Goal: Information Seeking & Learning: Compare options

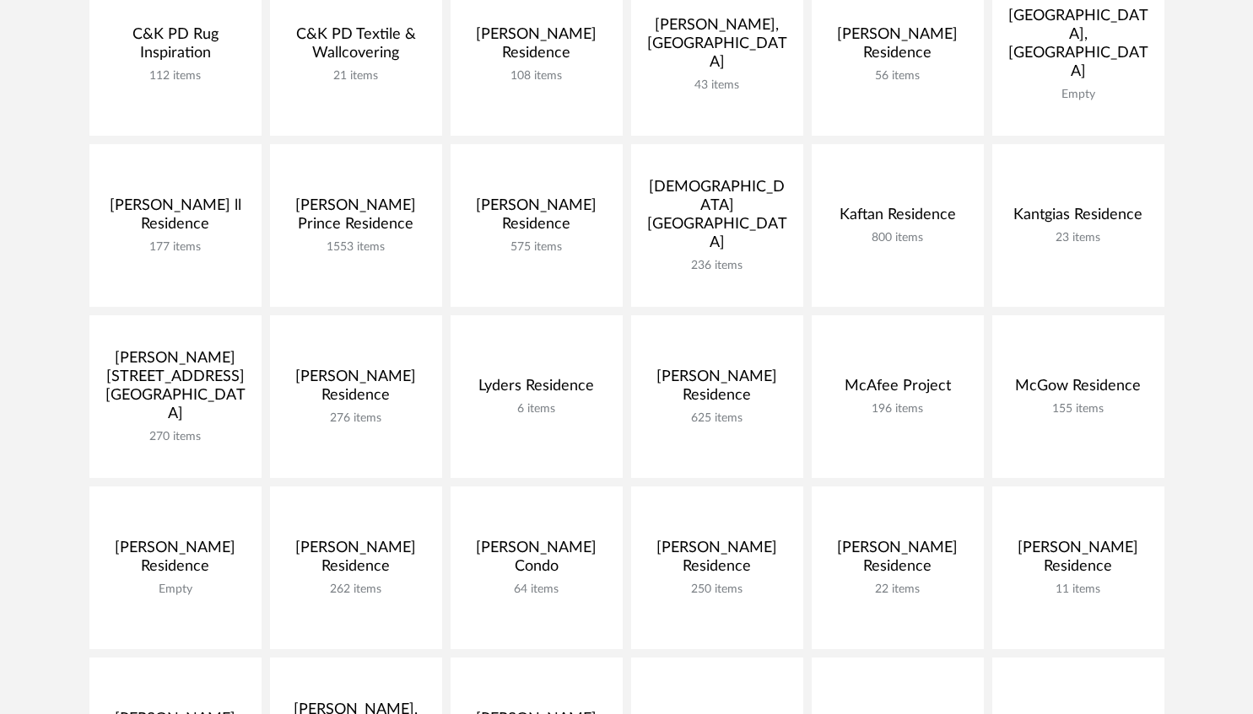
scroll to position [518, 0]
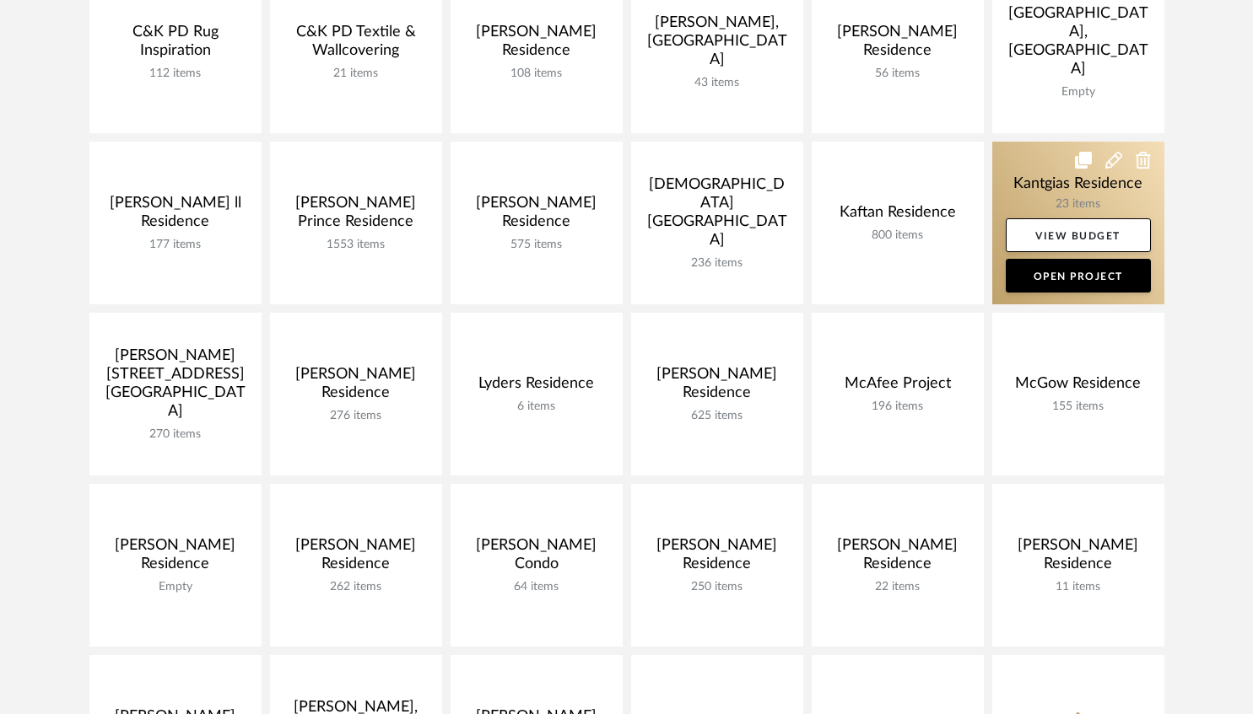
click at [1021, 188] on link at bounding box center [1078, 223] width 172 height 163
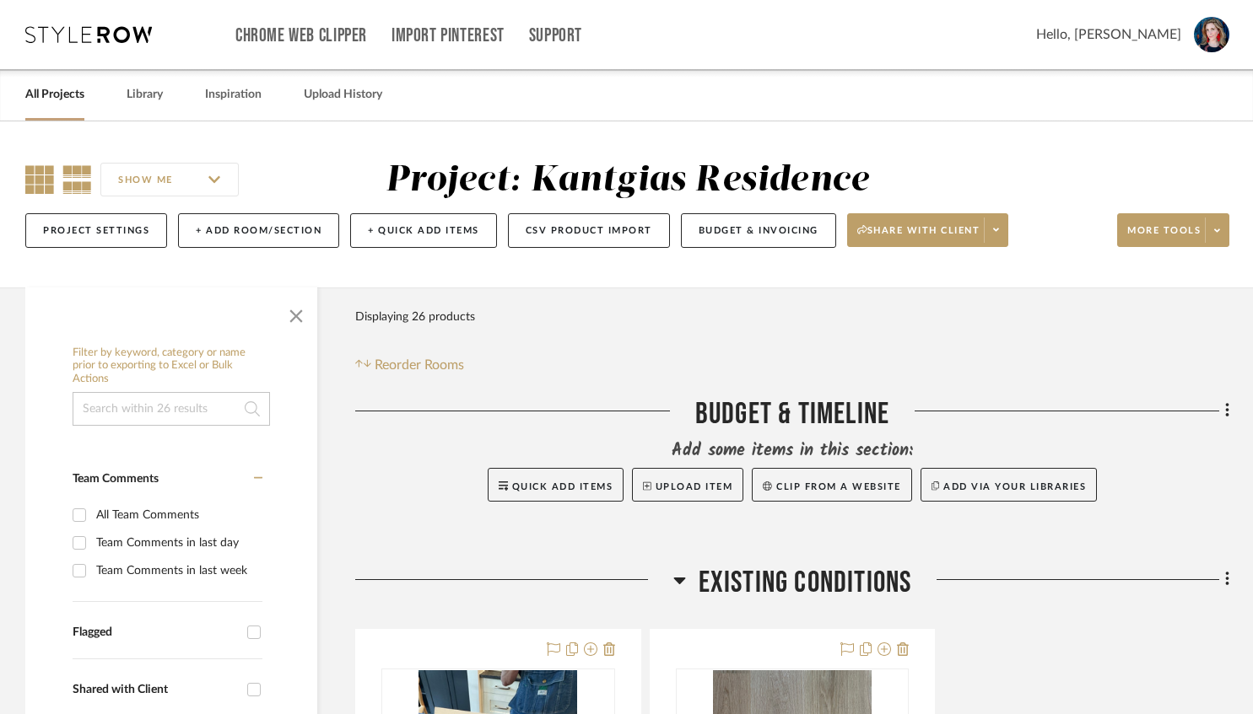
click at [48, 183] on icon at bounding box center [39, 179] width 29 height 29
click at [295, 333] on span "button" at bounding box center [296, 313] width 40 height 40
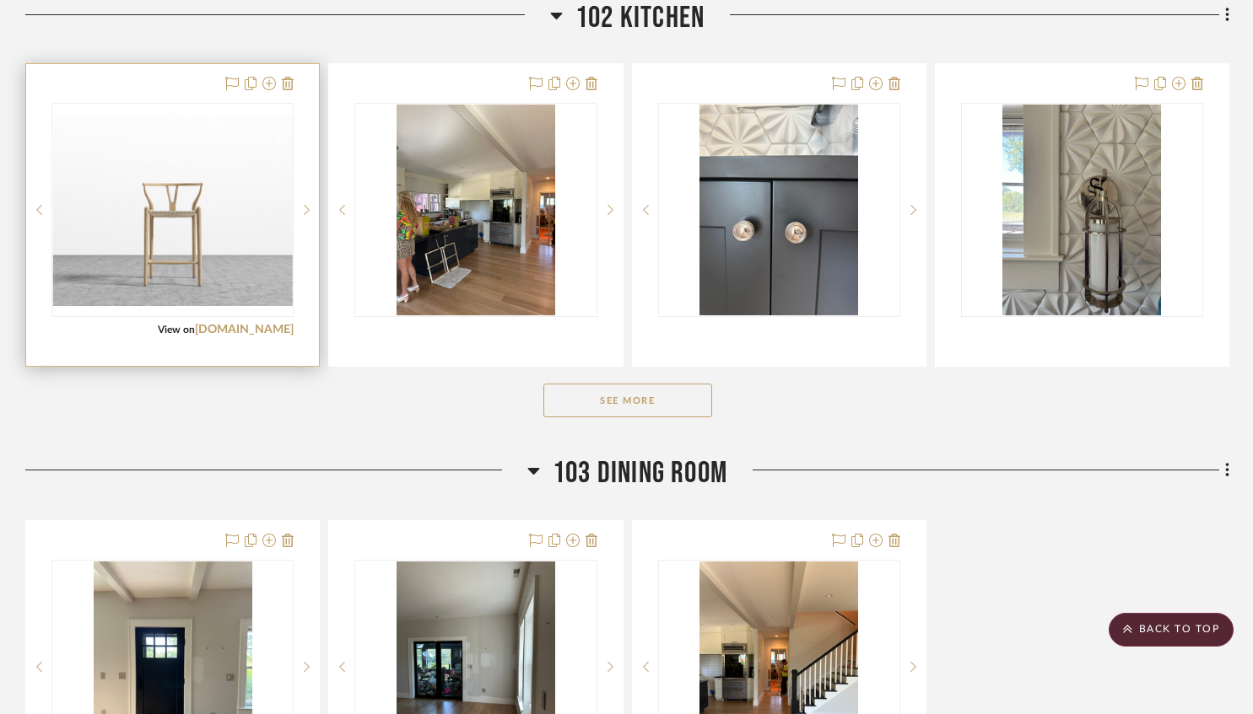
scroll to position [1744, 0]
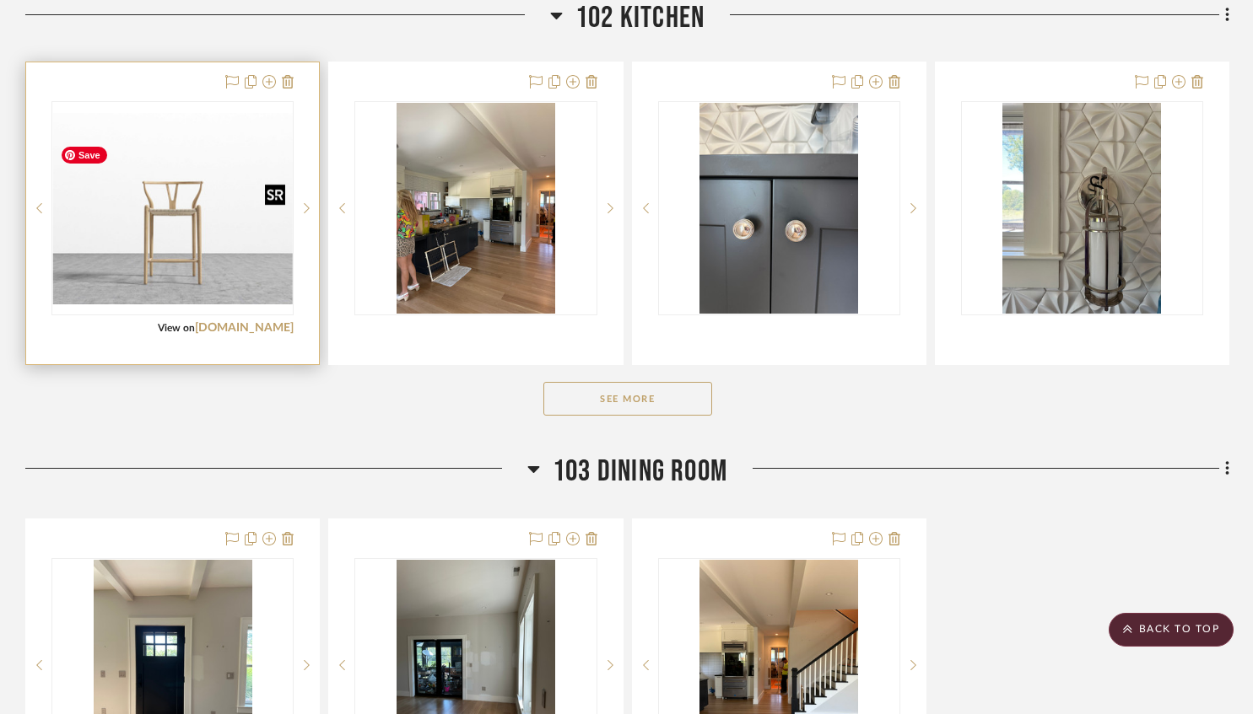
click at [175, 264] on img "0" at bounding box center [172, 208] width 239 height 191
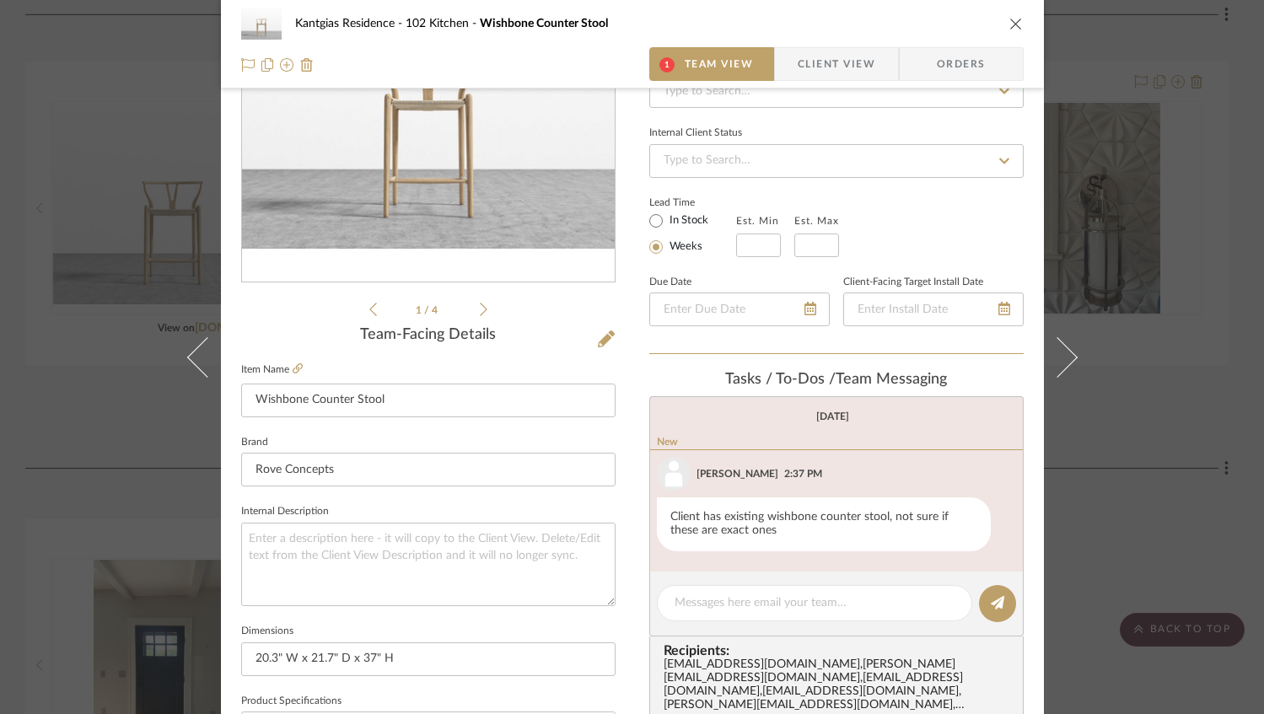
scroll to position [198, 0]
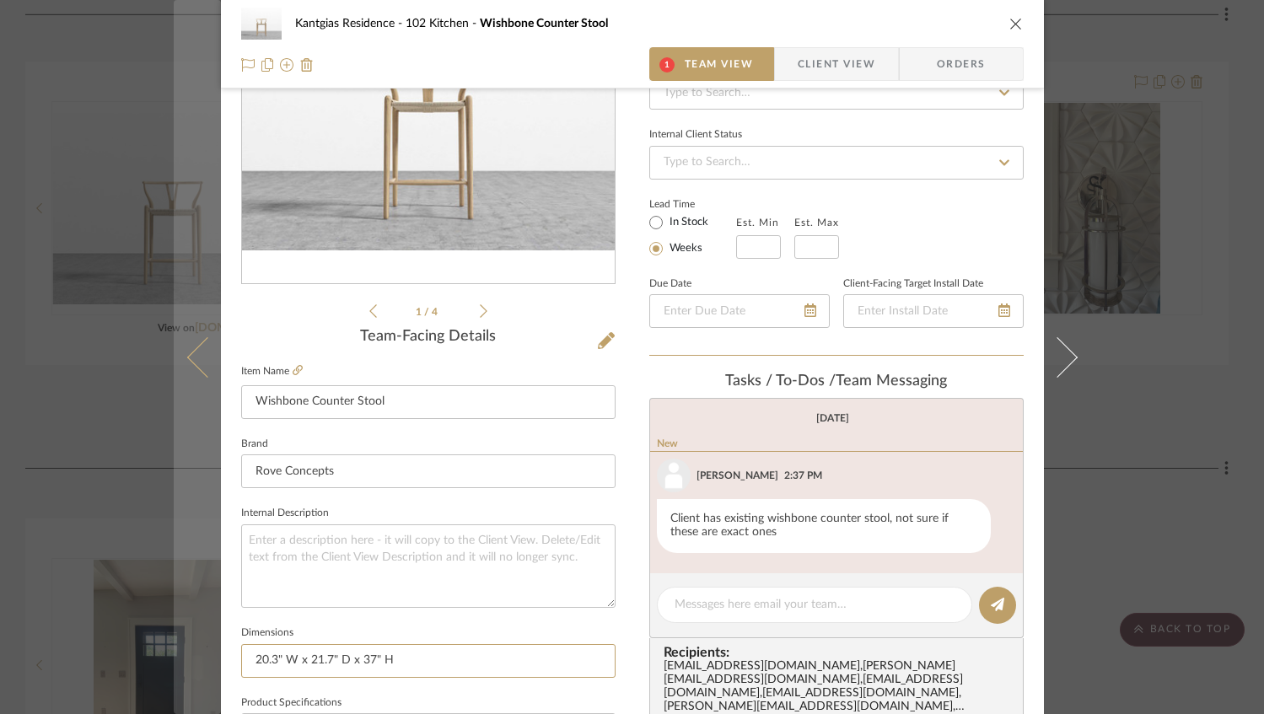
drag, startPoint x: 409, startPoint y: 658, endPoint x: 175, endPoint y: 660, distance: 233.7
click at [175, 660] on mat-dialog-content "Kantgias Residence 102 Kitchen Wishbone Counter Stool 1 Team View Client View O…" at bounding box center [633, 593] width 918 height 1558
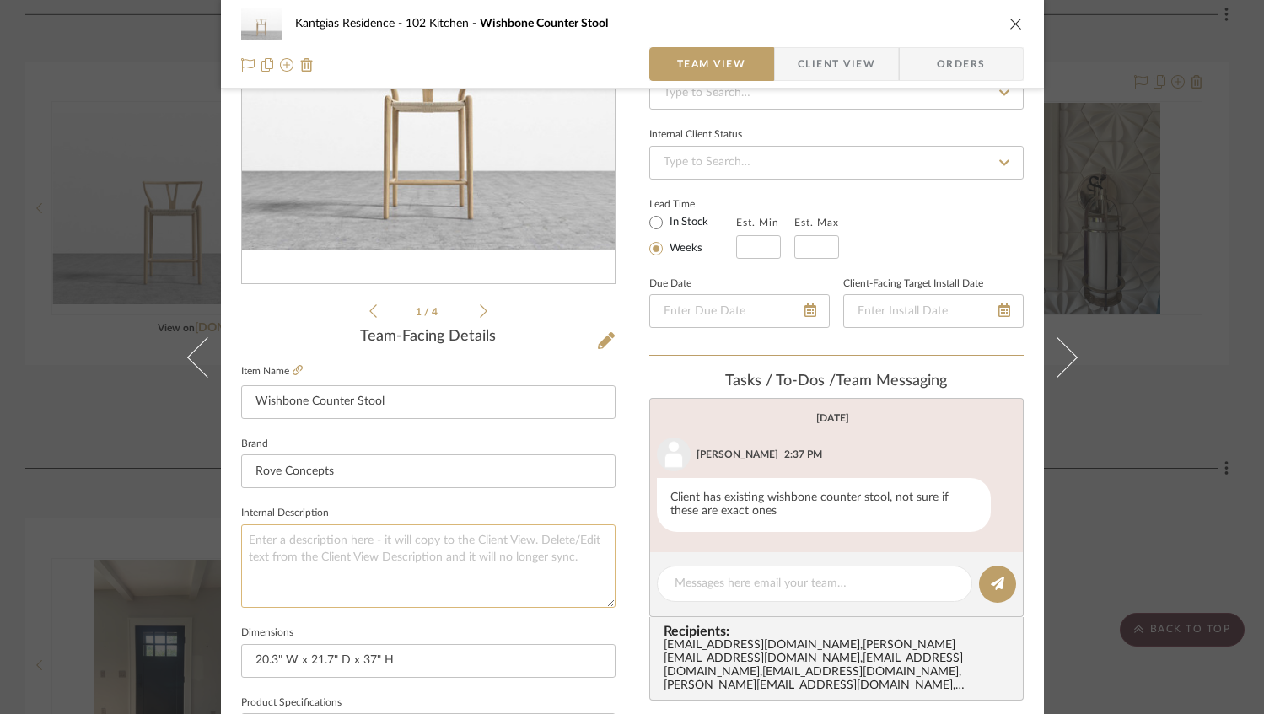
click at [385, 603] on textarea at bounding box center [428, 567] width 375 height 84
drag, startPoint x: 394, startPoint y: 664, endPoint x: 150, endPoint y: 654, distance: 244.0
click at [150, 654] on div "Kantgias Residence 102 Kitchen Wishbone Counter Stool Team View Client View Ord…" at bounding box center [632, 357] width 1264 height 714
click at [1010, 19] on icon "close" at bounding box center [1016, 23] width 13 height 13
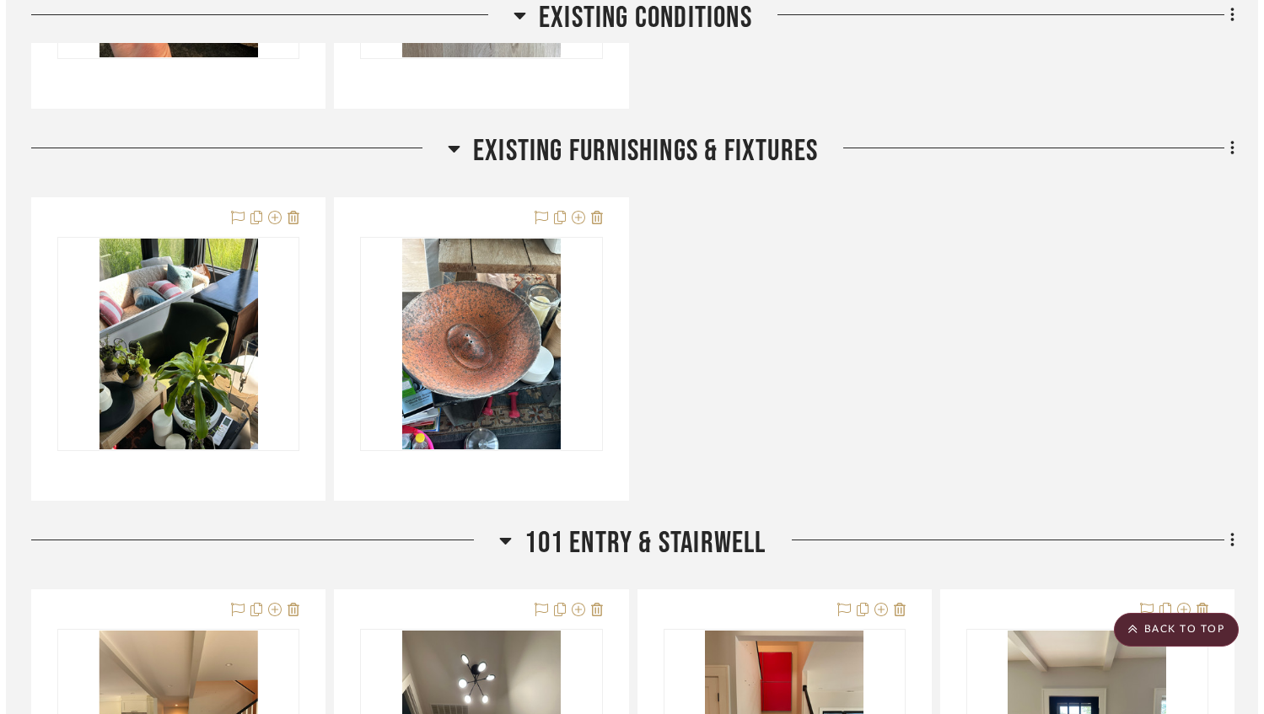
scroll to position [0, 0]
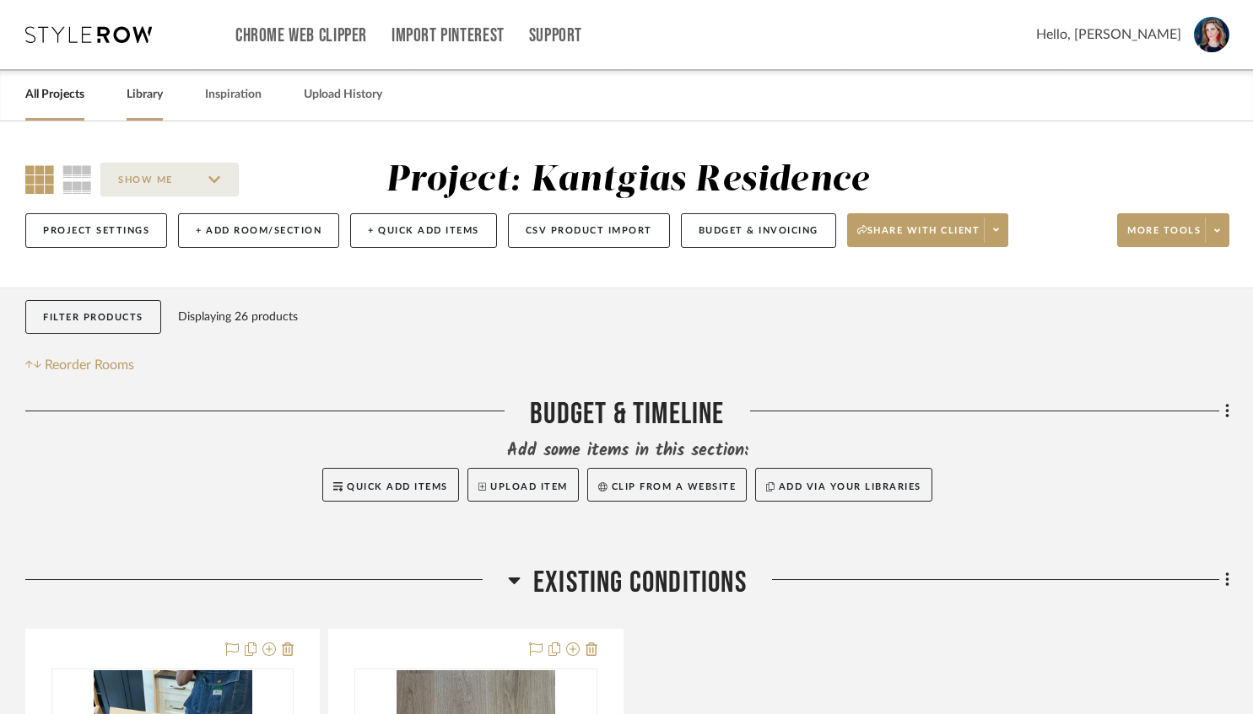
click at [148, 89] on link "Library" at bounding box center [145, 95] width 36 height 23
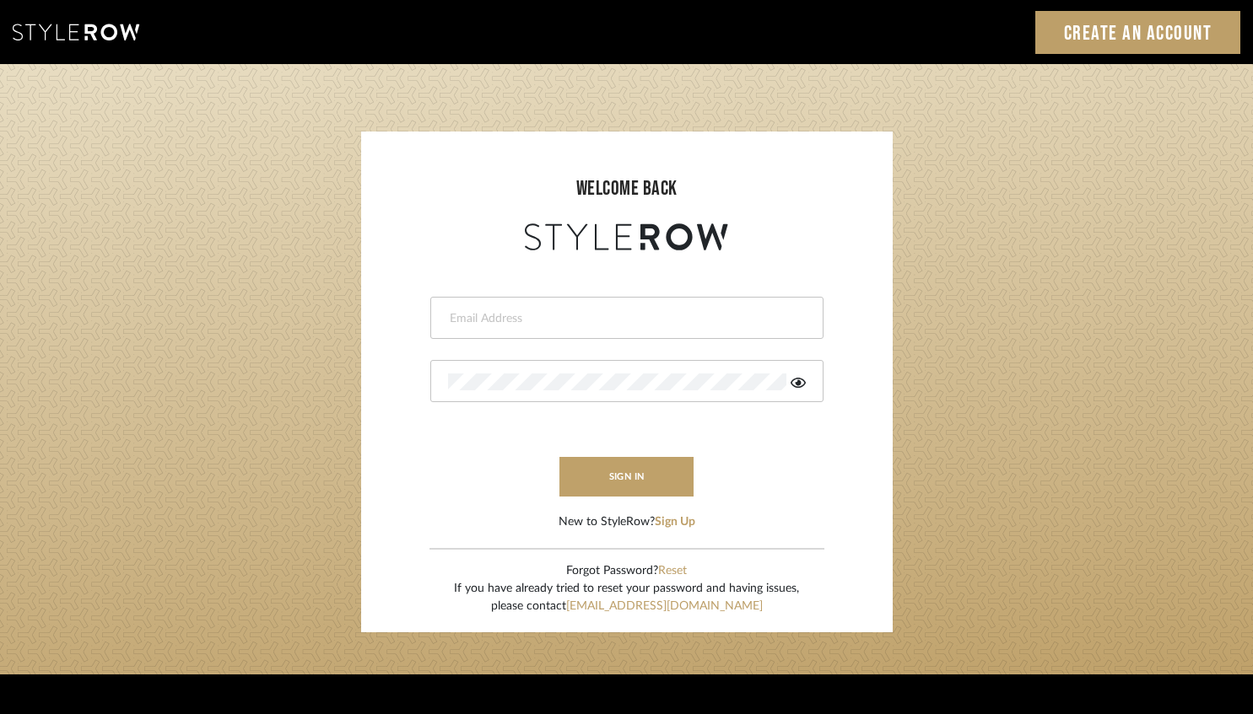
type input "[PERSON_NAME][EMAIL_ADDRESS][DOMAIN_NAME]"
click at [585, 509] on form "[PERSON_NAME][EMAIL_ADDRESS][DOMAIN_NAME] sign in New to StyleRow? Sign Up" at bounding box center [627, 393] width 498 height 277
click at [582, 487] on button "sign in" at bounding box center [626, 477] width 135 height 40
click at [618, 483] on button "sign in" at bounding box center [626, 477] width 135 height 40
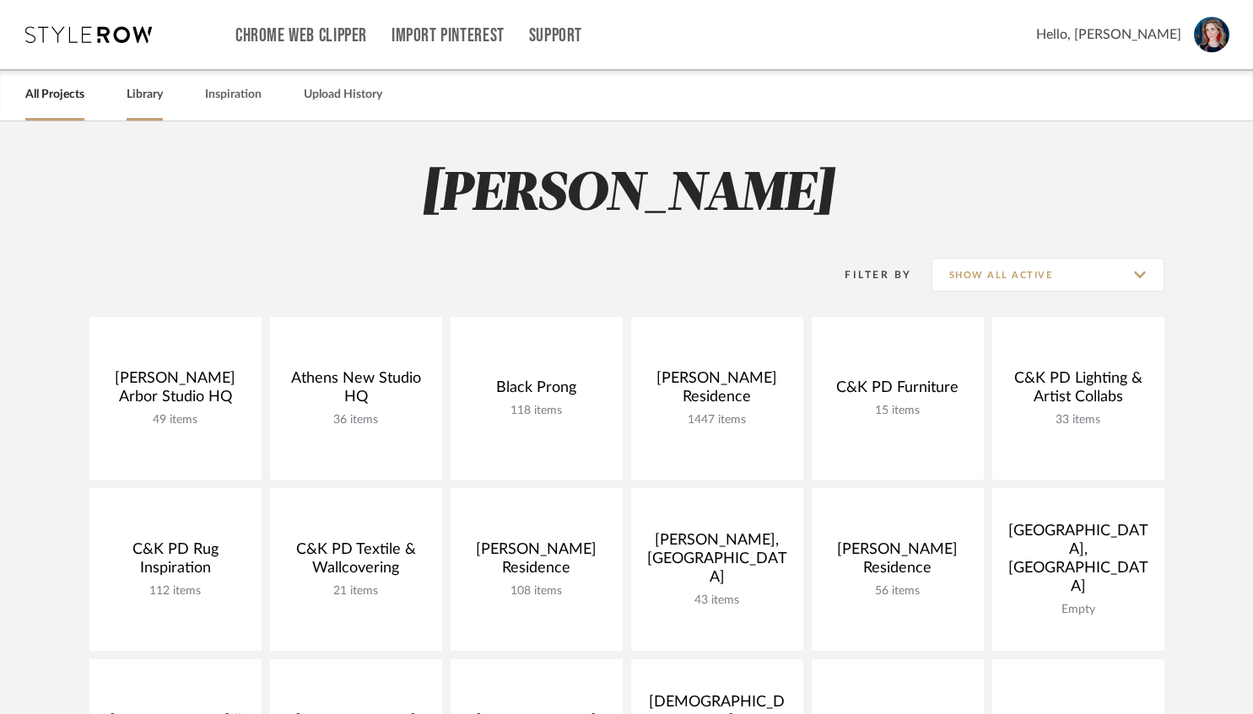
click at [156, 94] on link "Library" at bounding box center [145, 95] width 36 height 23
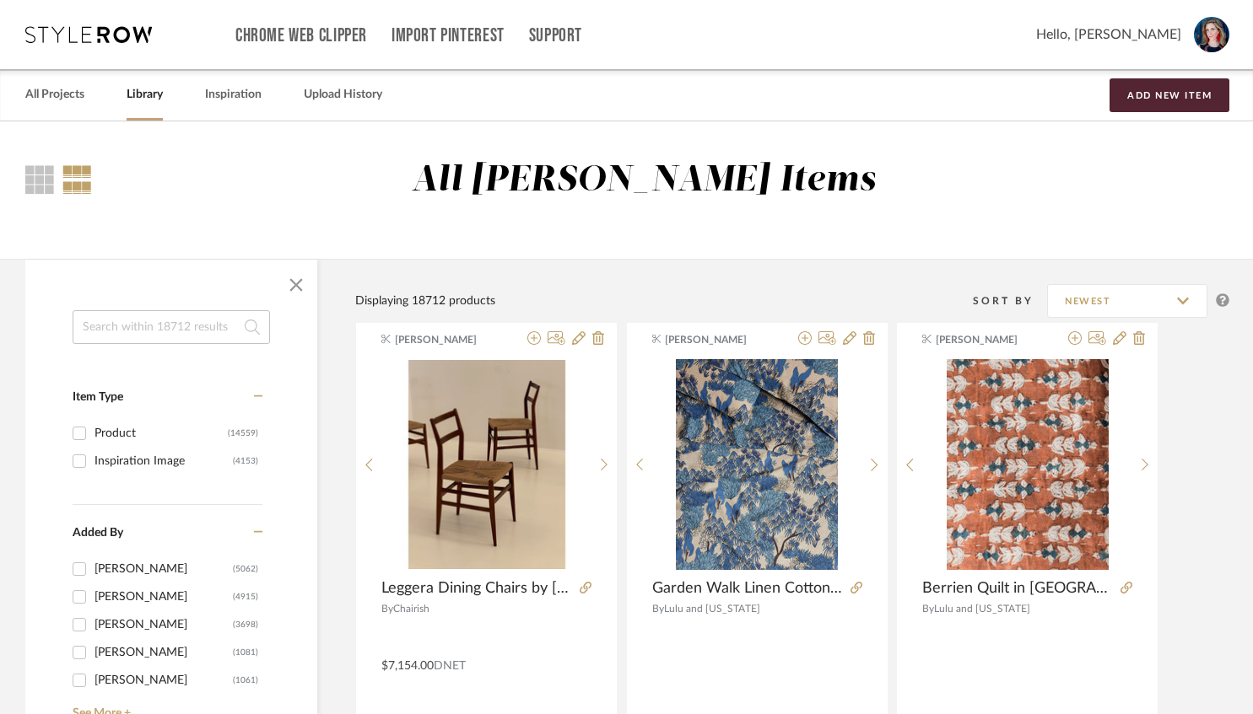
click at [168, 326] on input at bounding box center [171, 327] width 197 height 34
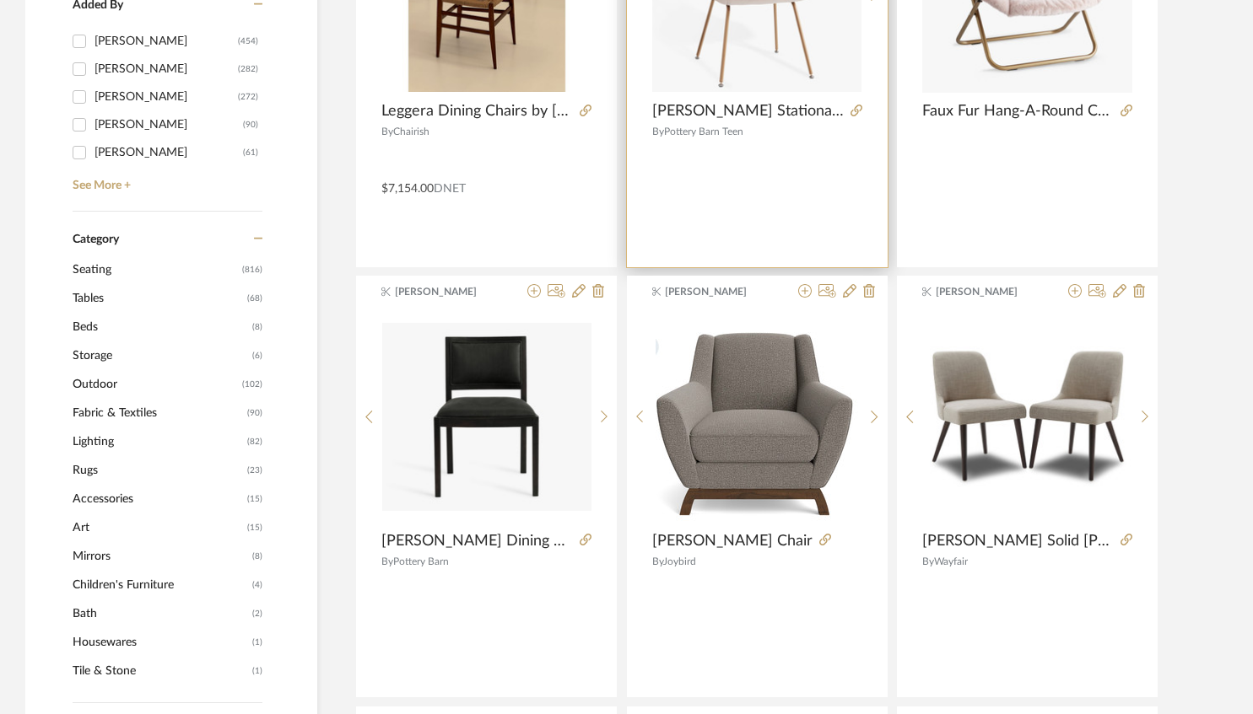
scroll to position [531, 0]
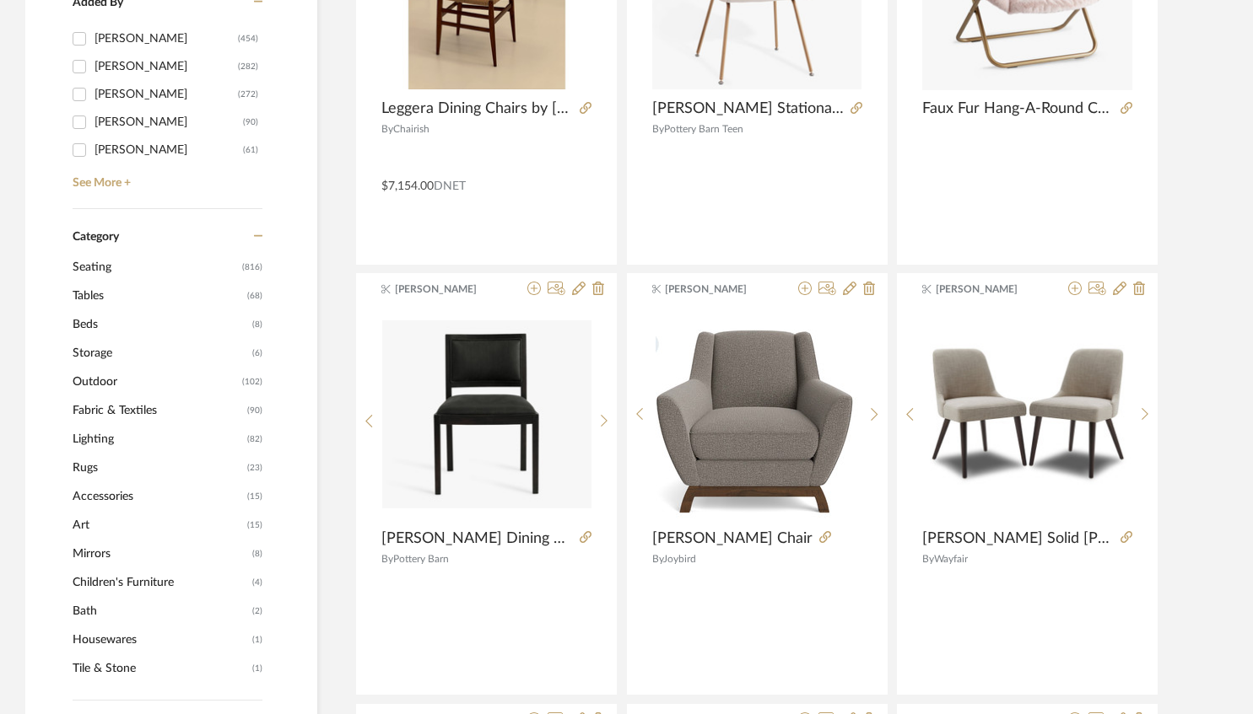
type input "chair"
click at [96, 272] on span "Seating" at bounding box center [155, 267] width 165 height 29
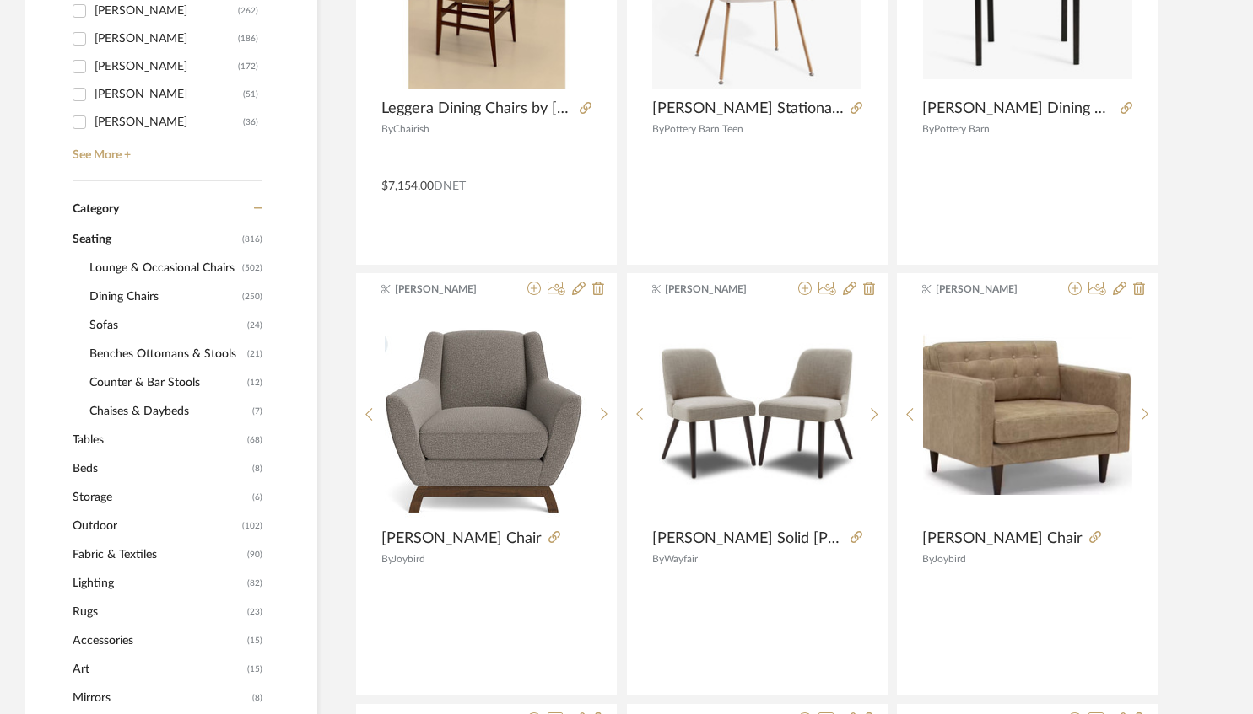
scroll to position [528, 0]
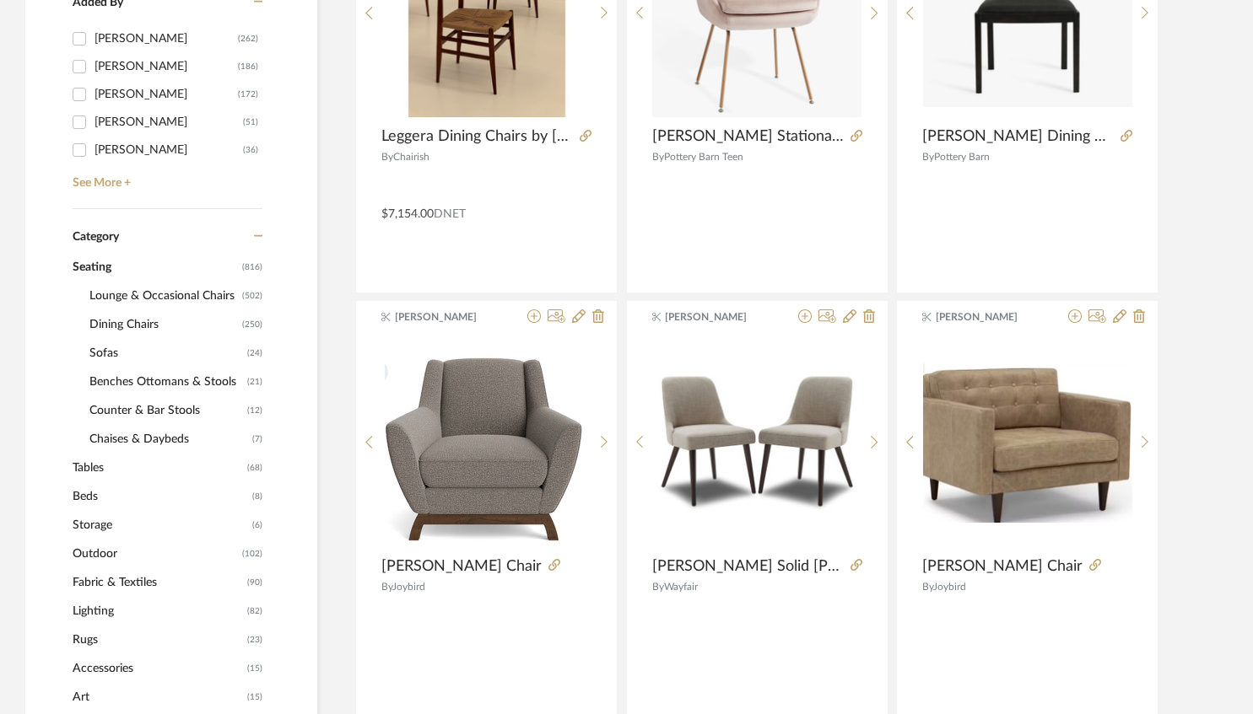
click at [164, 294] on span "Lounge & Occasional Chairs" at bounding box center [163, 296] width 148 height 29
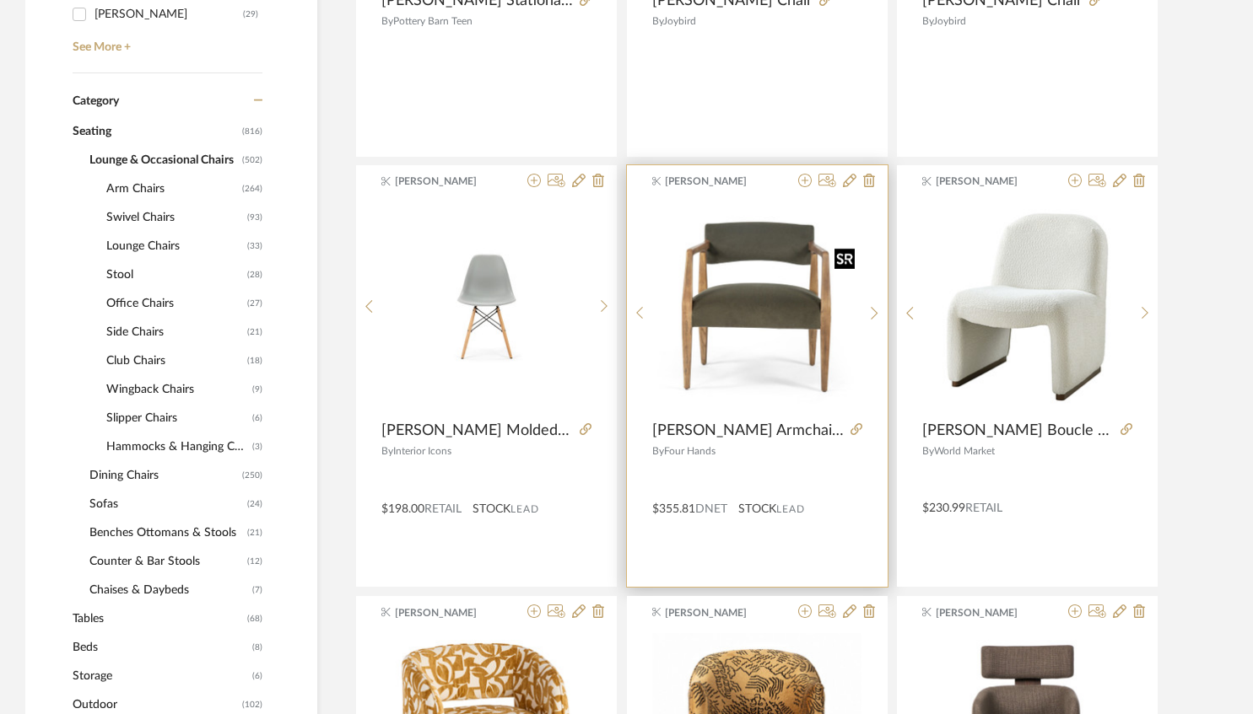
scroll to position [727, 0]
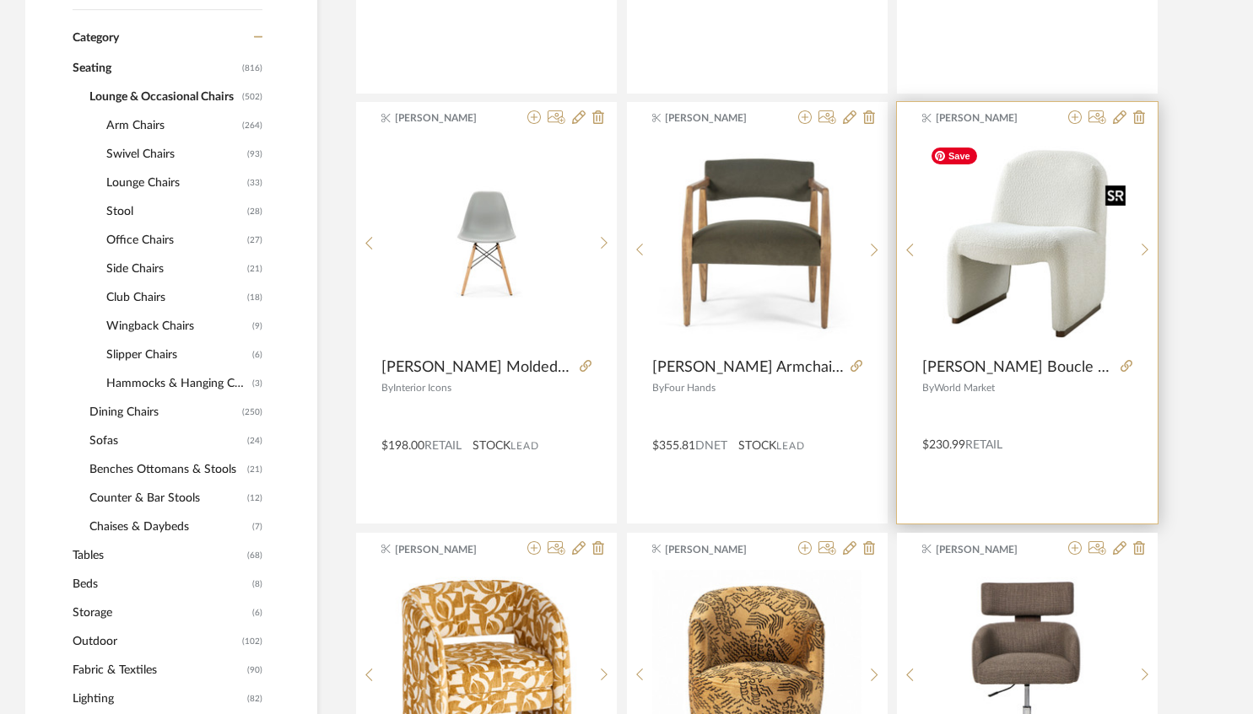
click at [1038, 304] on img "0" at bounding box center [1027, 243] width 209 height 209
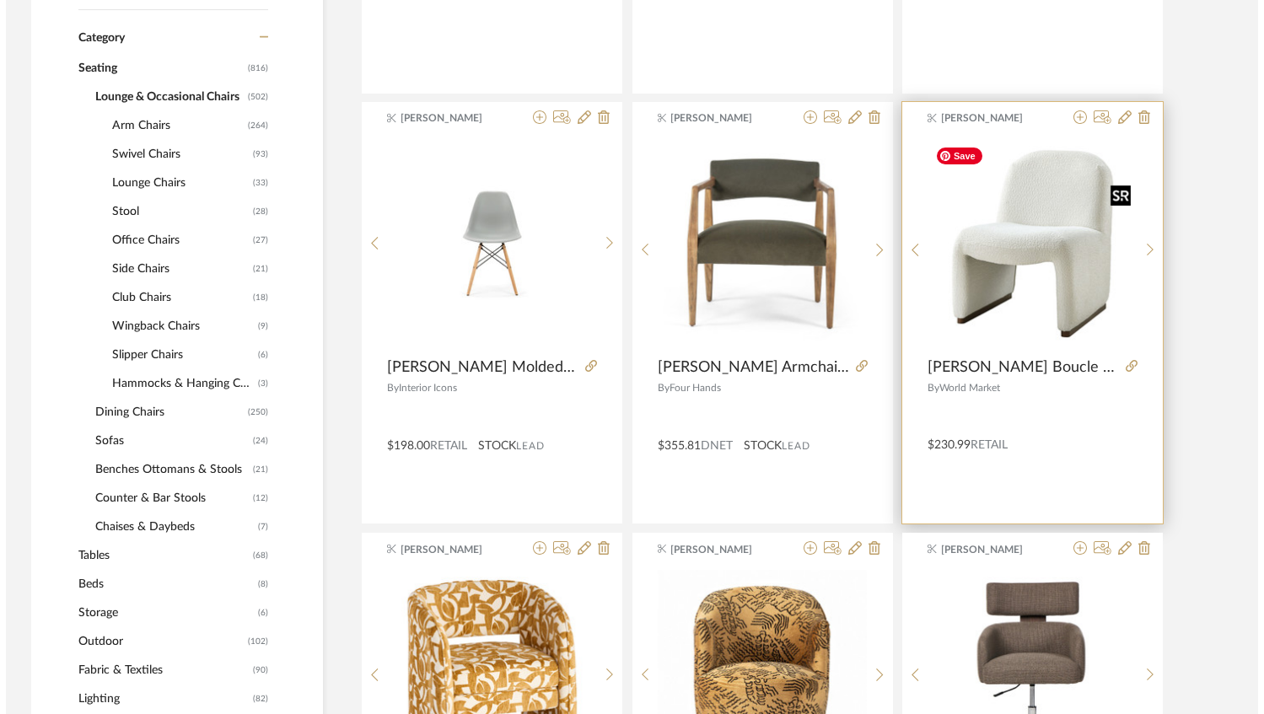
scroll to position [0, 0]
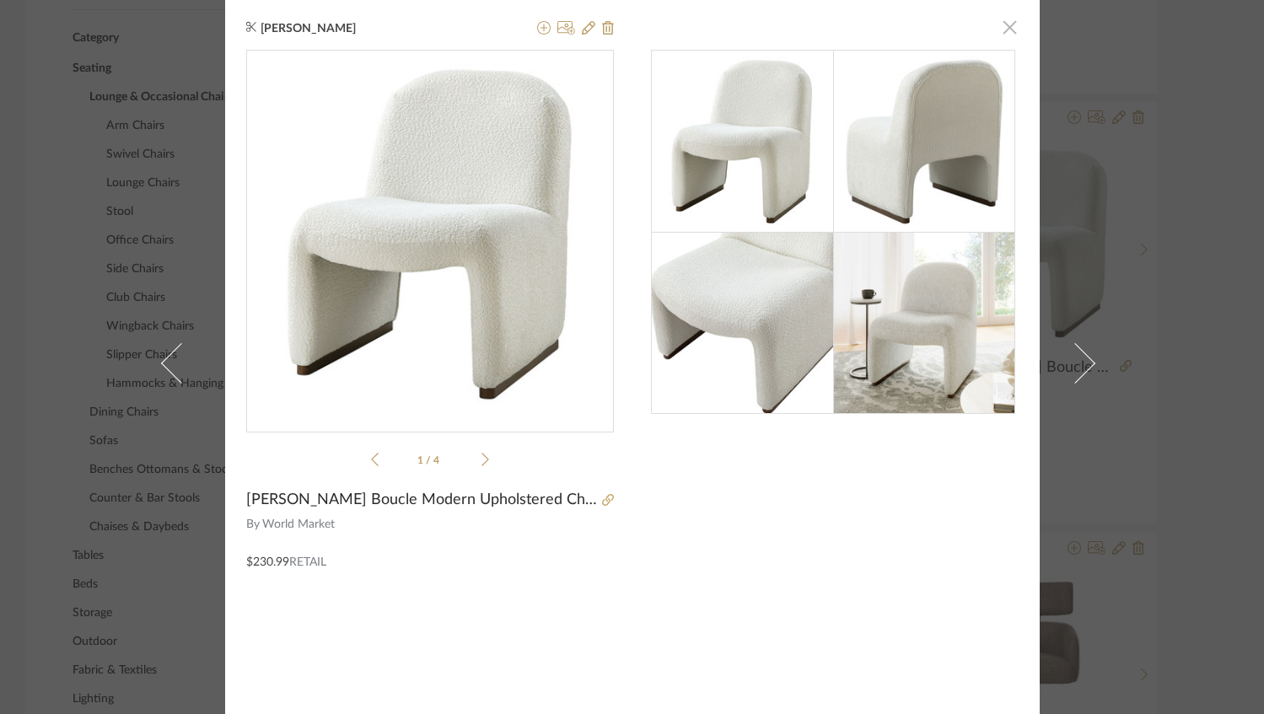
click at [997, 34] on span "button" at bounding box center [1011, 27] width 34 height 34
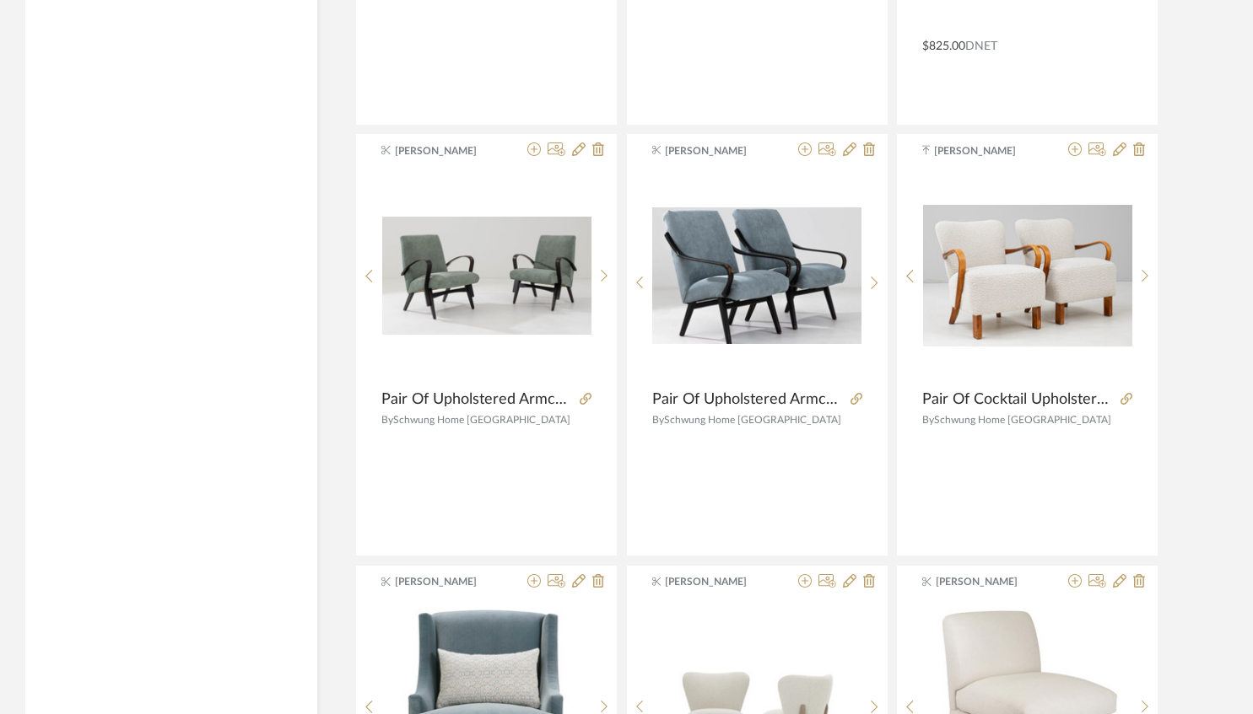
scroll to position [4594, 0]
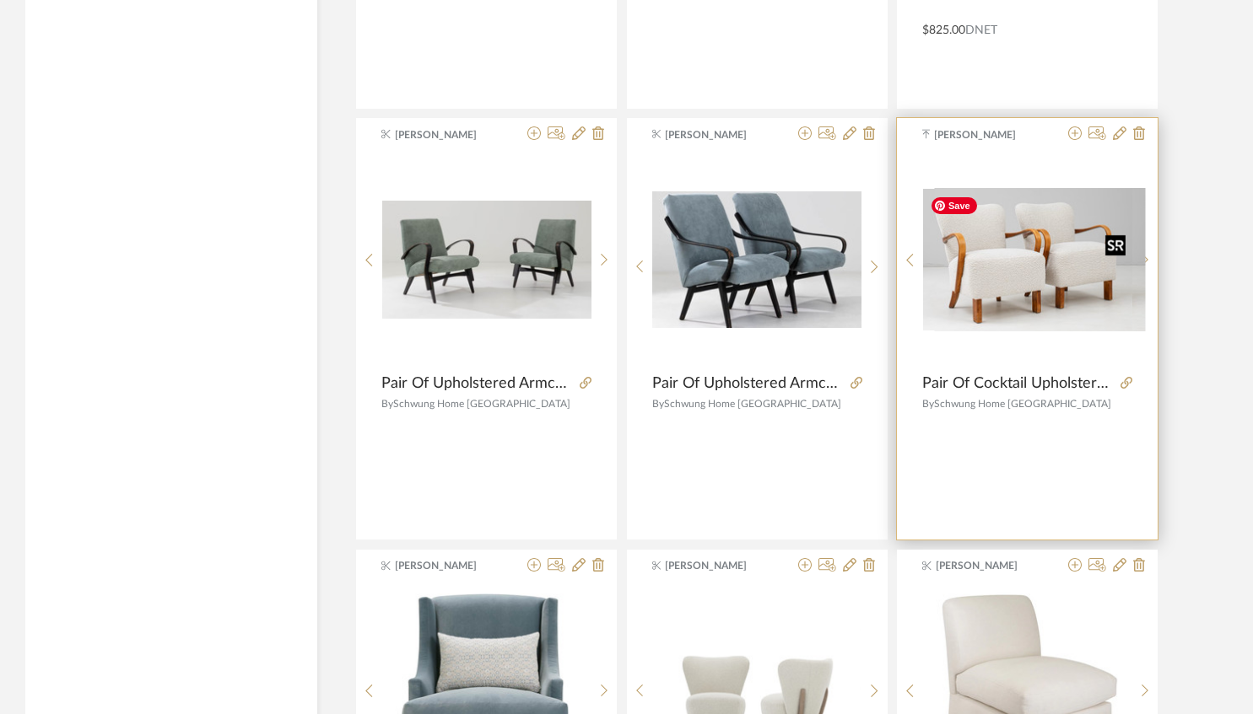
click at [970, 300] on img "0" at bounding box center [1040, 259] width 211 height 143
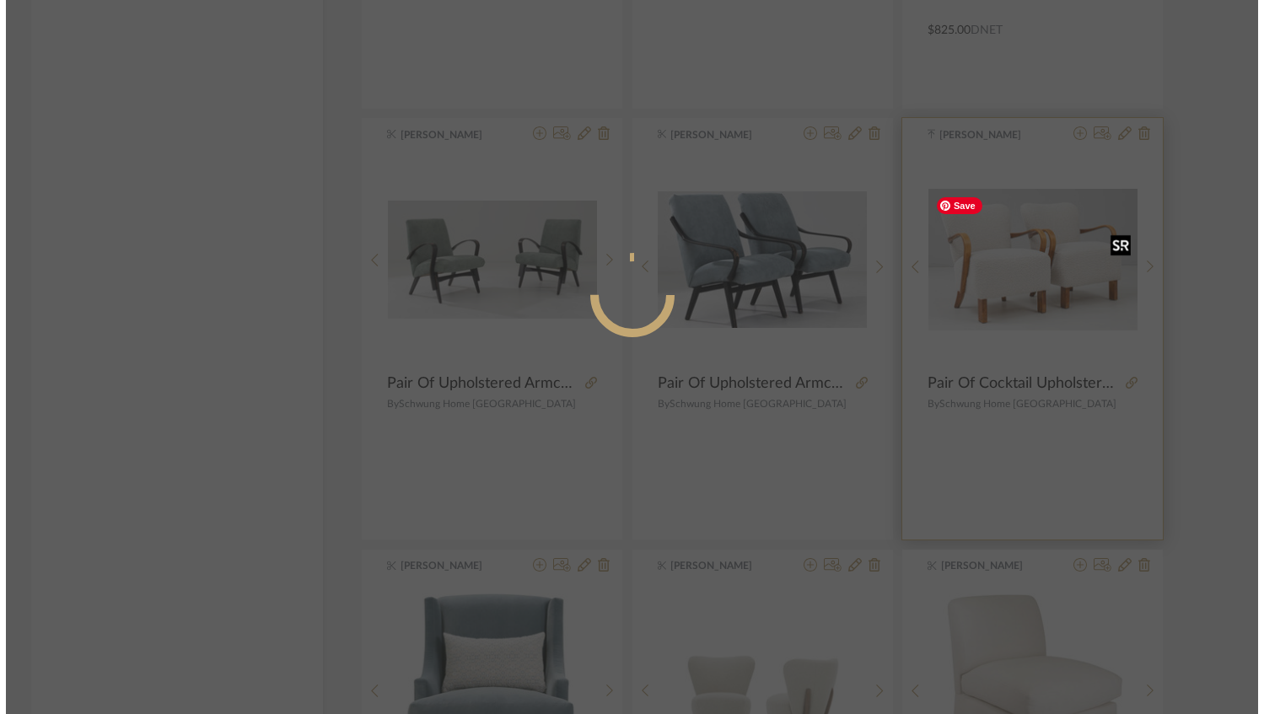
scroll to position [0, 0]
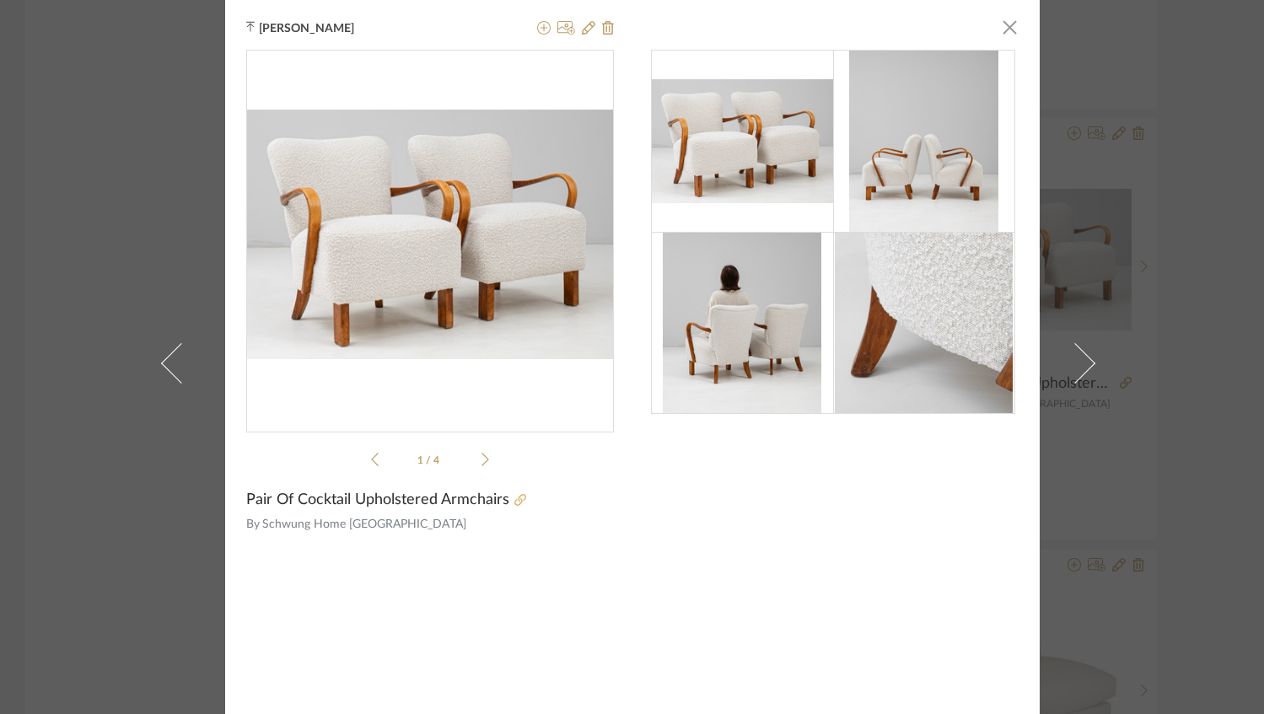
click at [515, 499] on icon at bounding box center [521, 500] width 12 height 12
click at [1007, 30] on span "button" at bounding box center [1011, 27] width 34 height 34
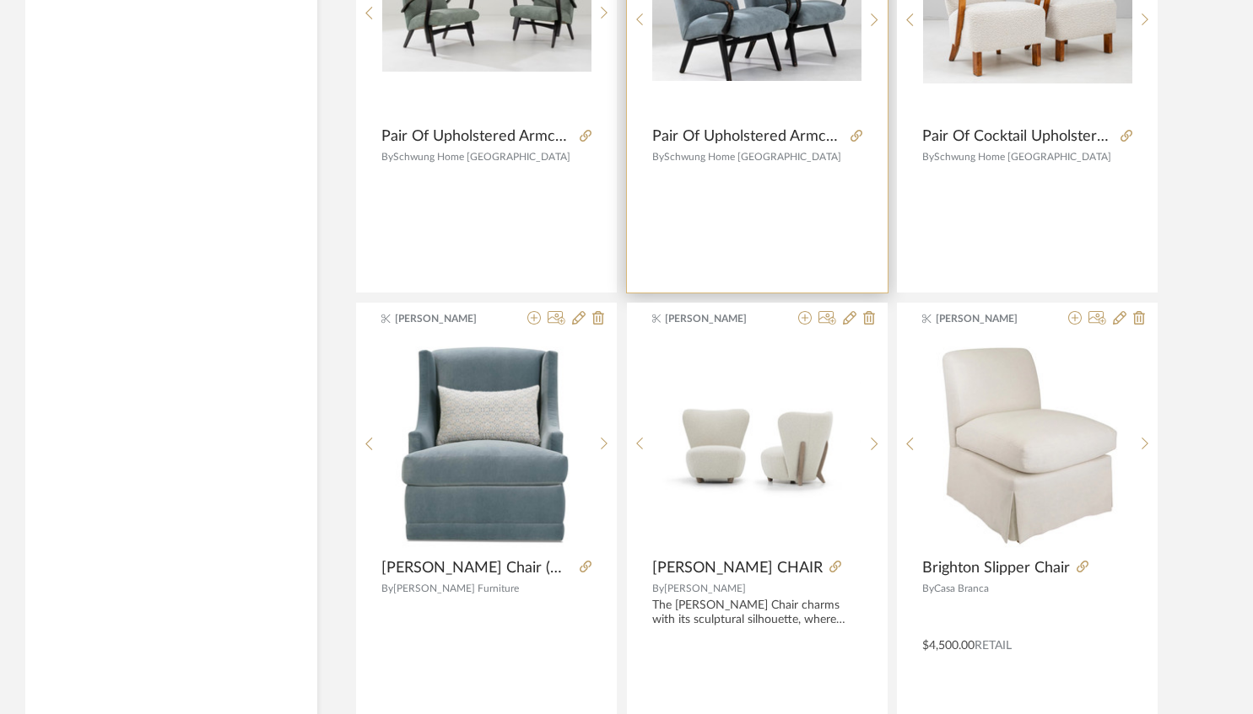
scroll to position [4847, 0]
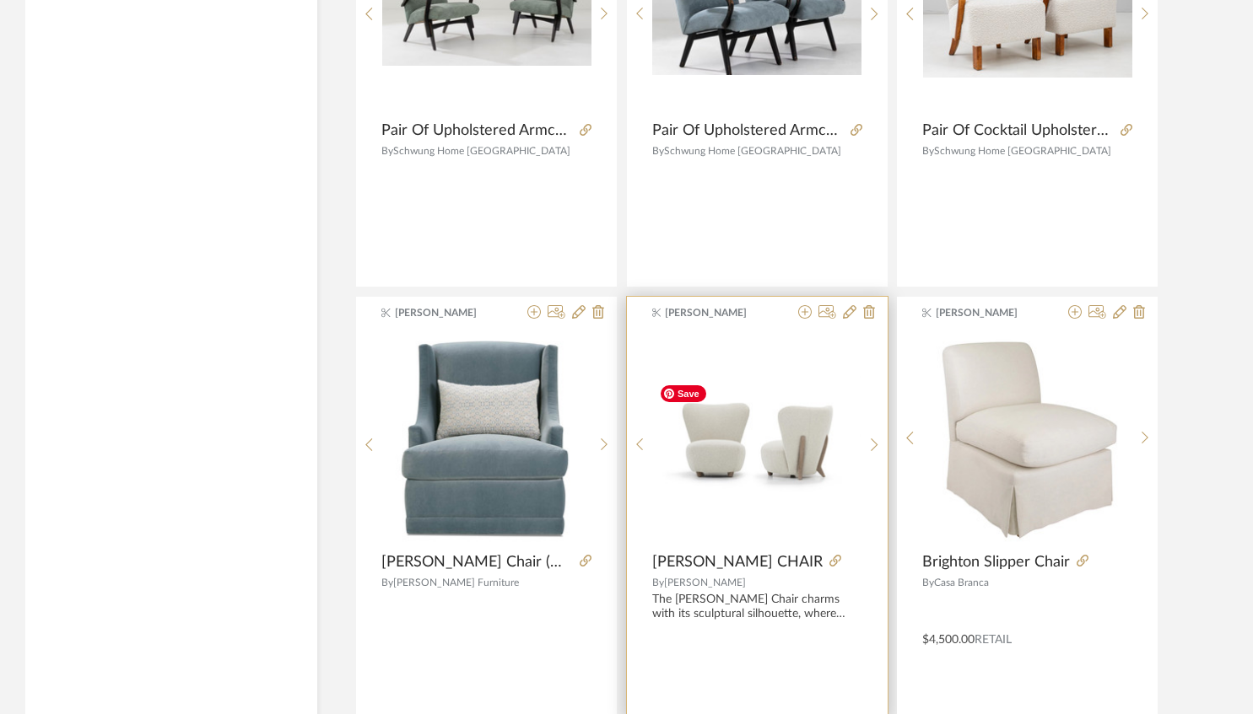
click at [758, 492] on img "0" at bounding box center [756, 438] width 209 height 124
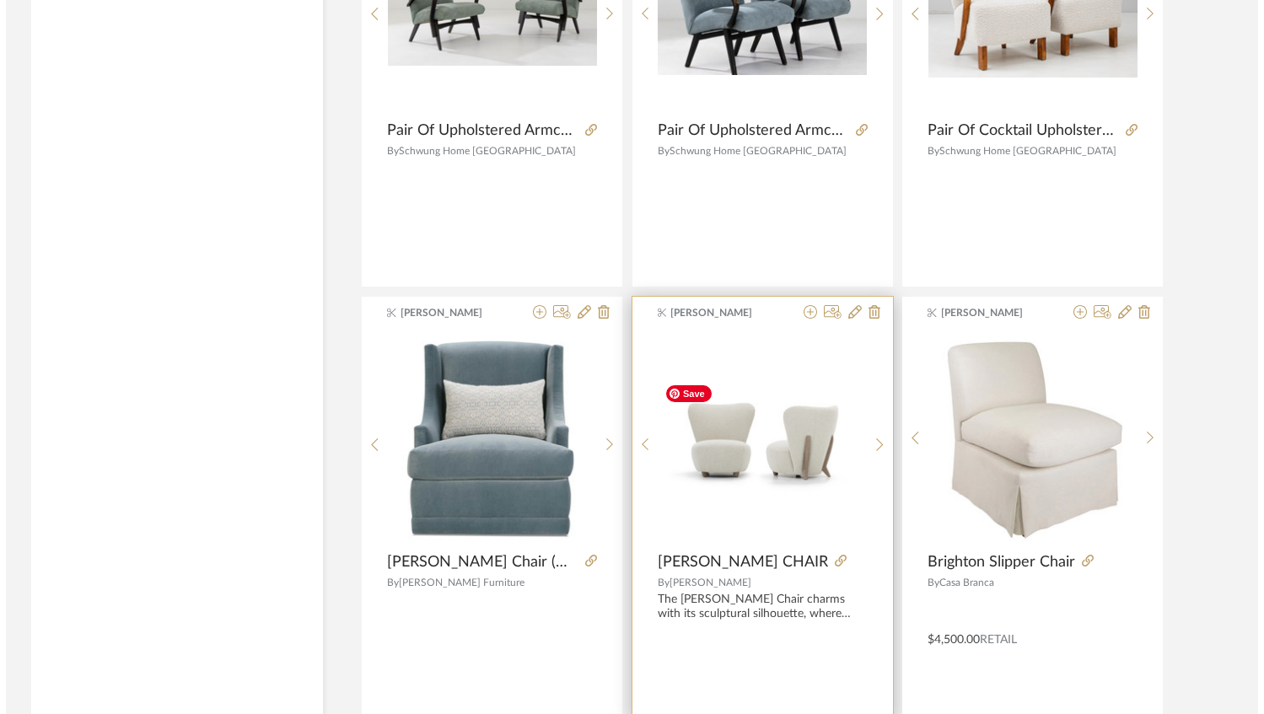
scroll to position [0, 0]
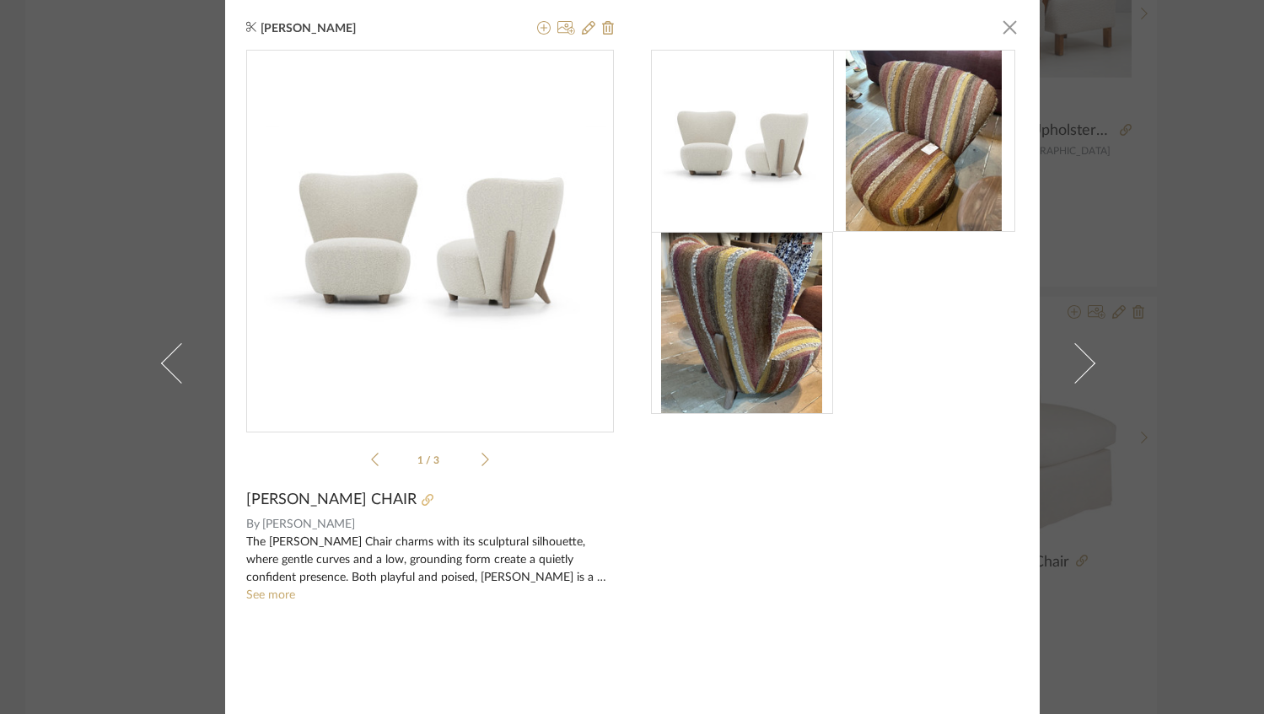
click at [422, 497] on icon at bounding box center [428, 500] width 12 height 12
click at [1002, 30] on span "button" at bounding box center [1011, 27] width 34 height 34
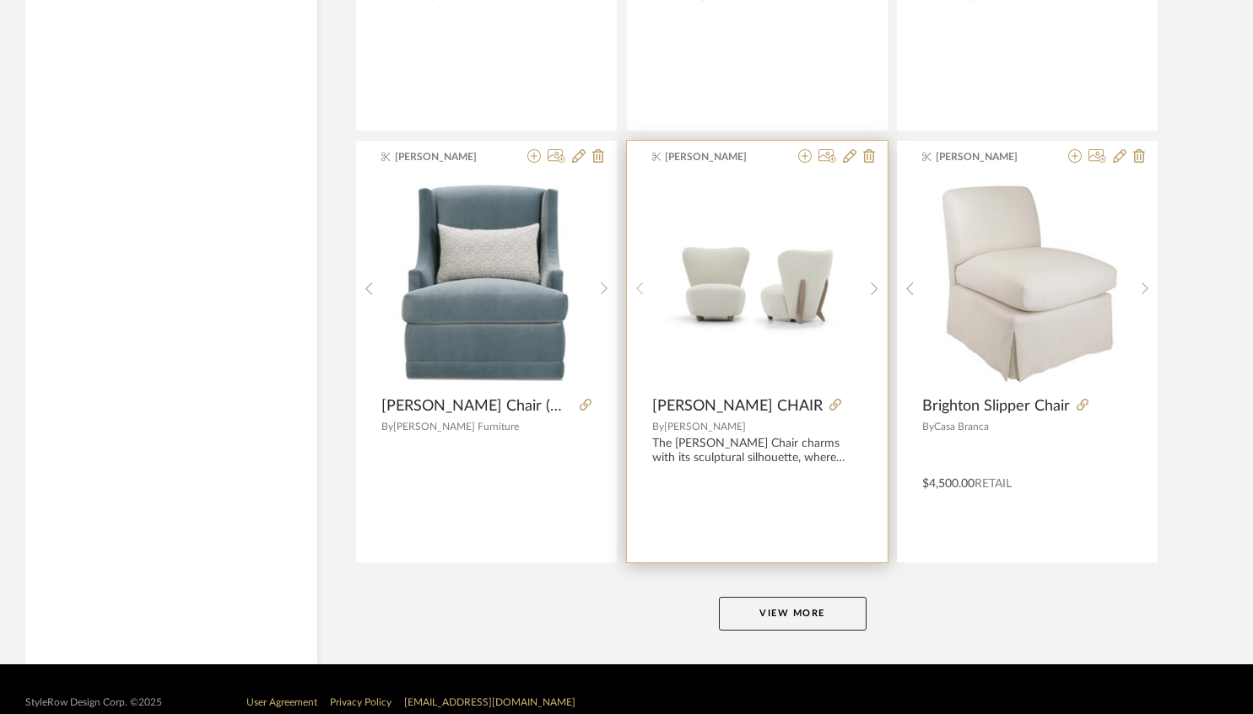
scroll to position [5030, 0]
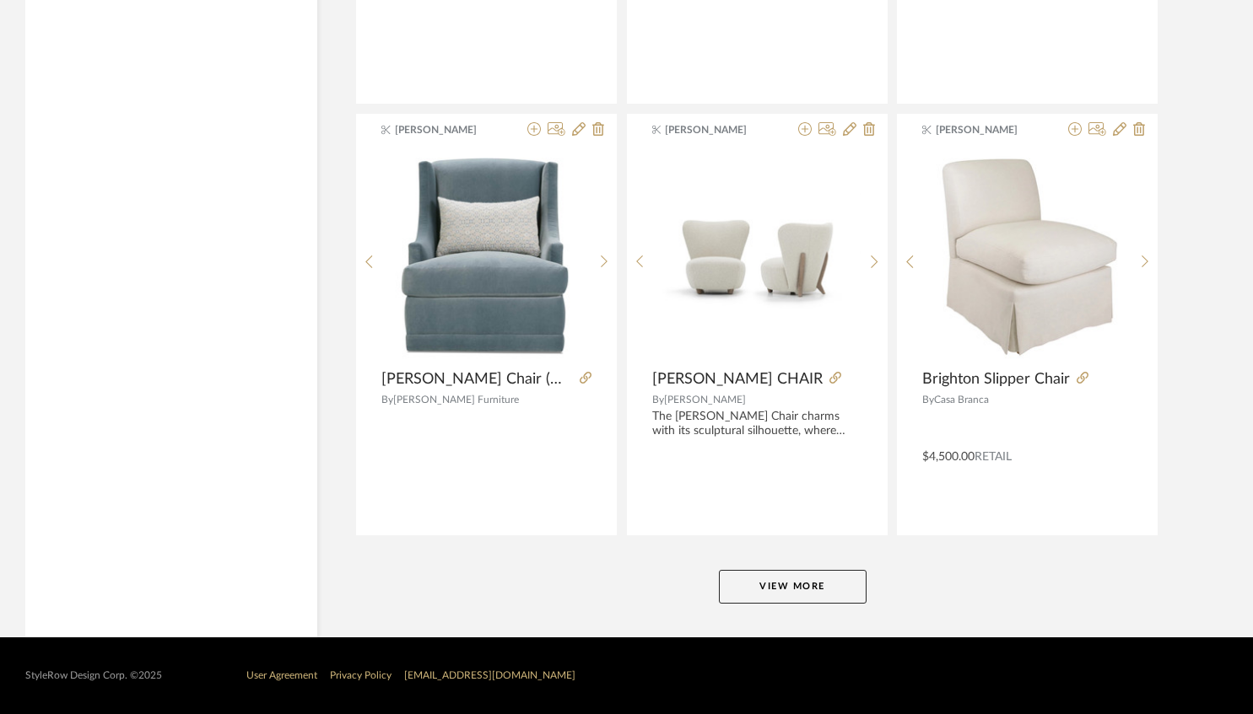
click at [832, 585] on button "View More" at bounding box center [793, 587] width 148 height 34
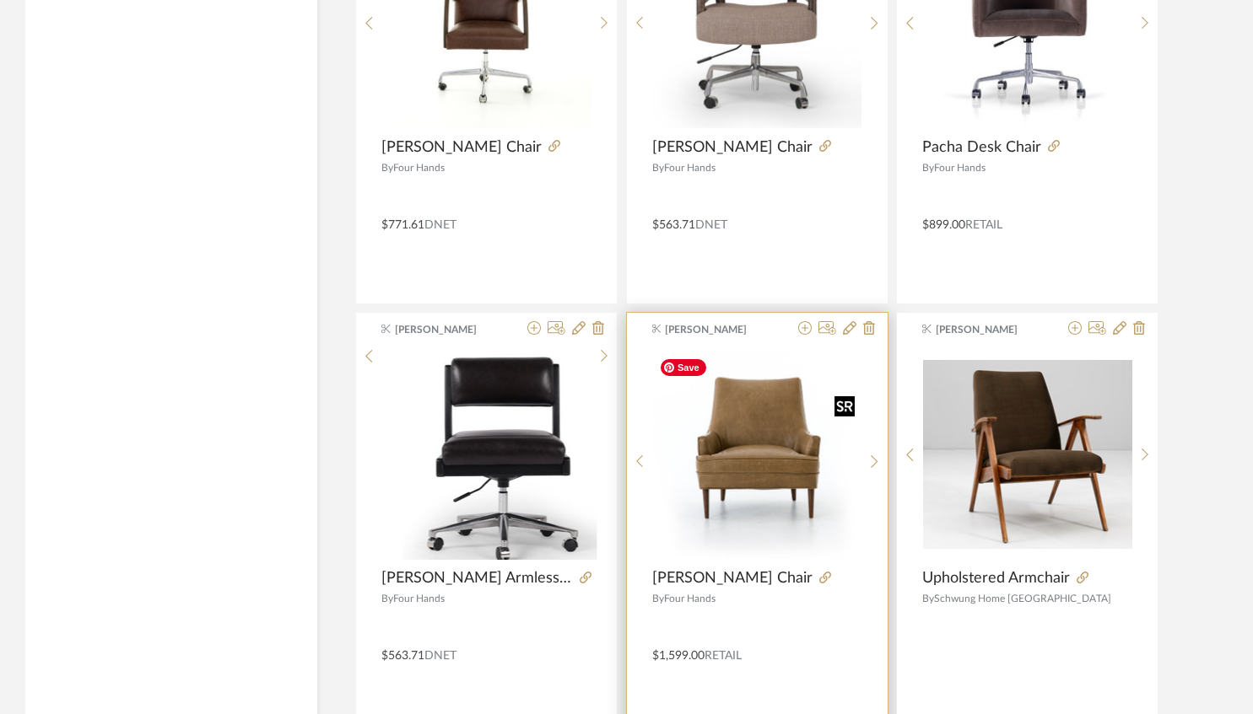
scroll to position [7802, 0]
